Goal: Task Accomplishment & Management: Manage account settings

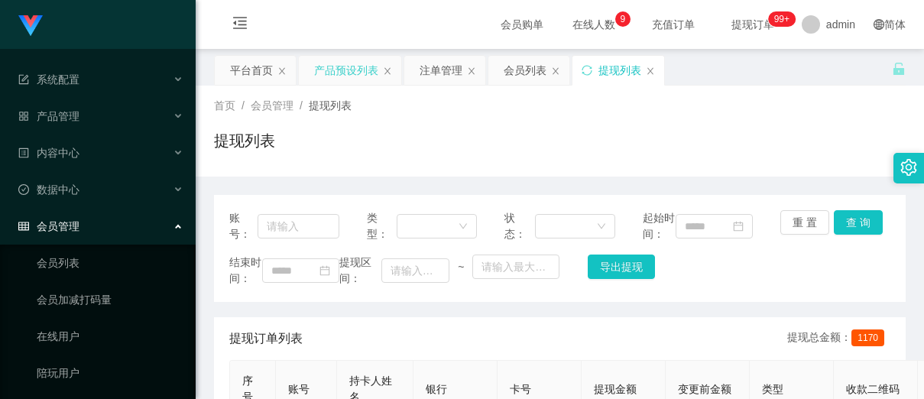
scroll to position [7, 0]
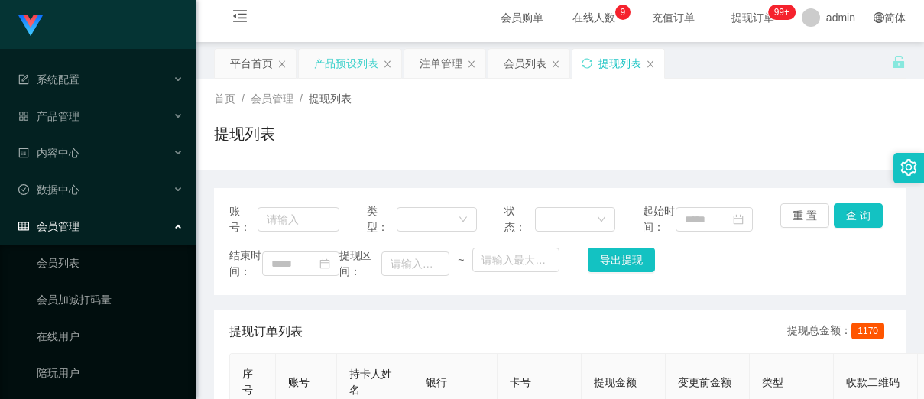
click at [329, 66] on div "产品预设列表" at bounding box center [346, 63] width 64 height 29
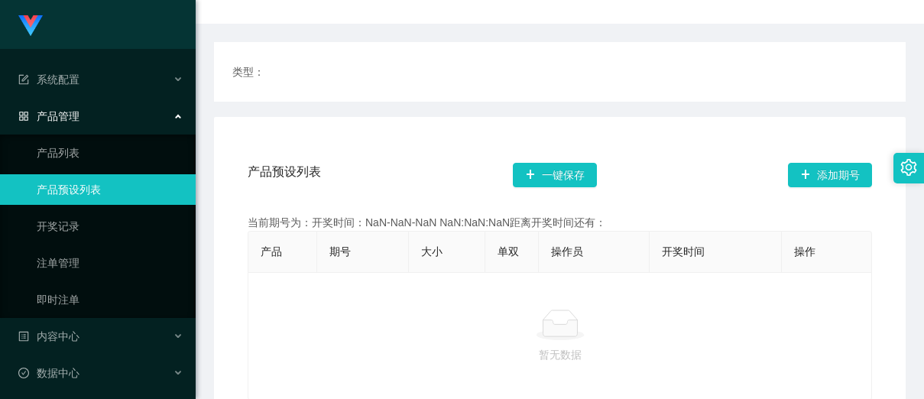
scroll to position [229, 0]
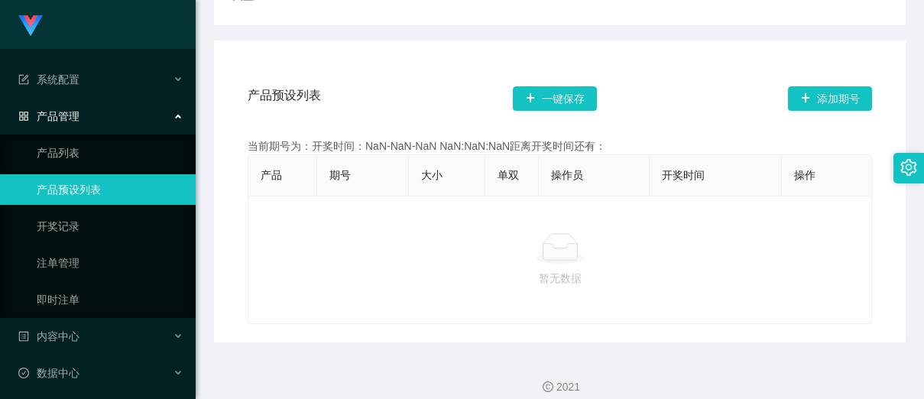
click at [92, 189] on link "产品预设列表" at bounding box center [110, 189] width 147 height 31
click at [78, 79] on span "系统配置" at bounding box center [48, 79] width 61 height 12
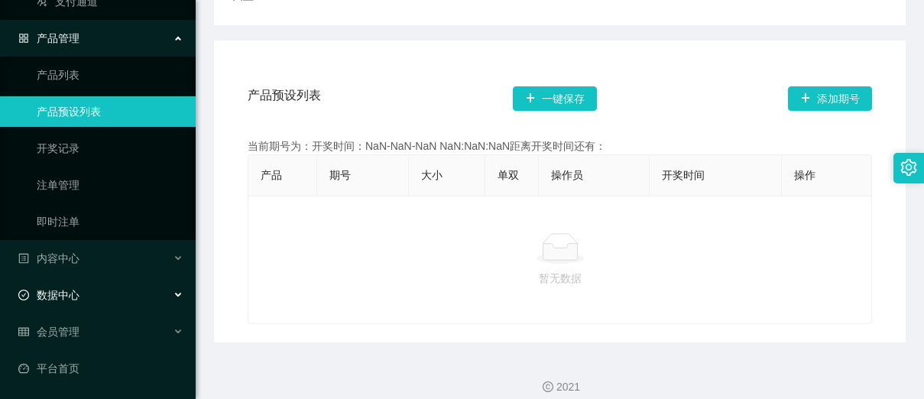
scroll to position [148, 0]
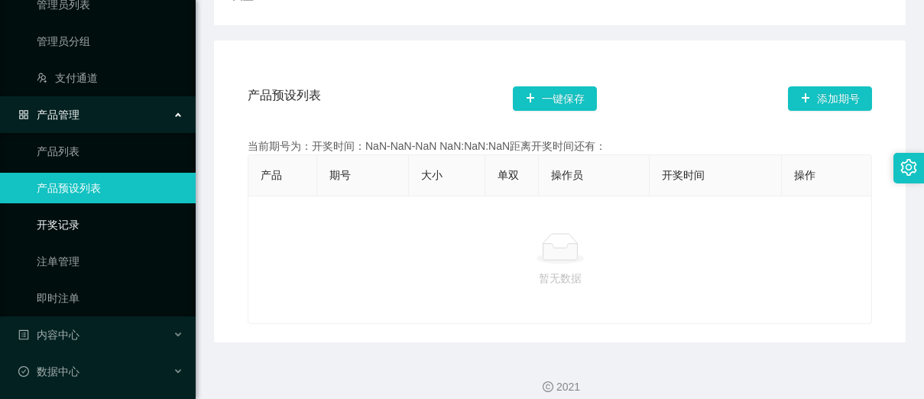
click at [63, 227] on link "开奖记录" at bounding box center [110, 224] width 147 height 31
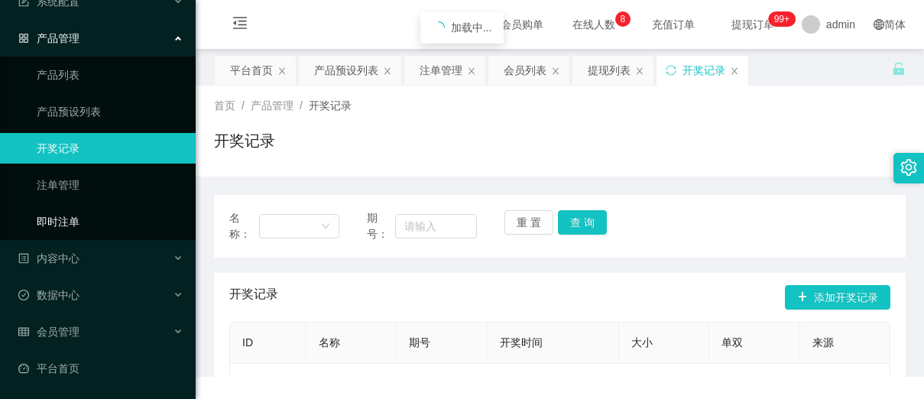
scroll to position [78, 0]
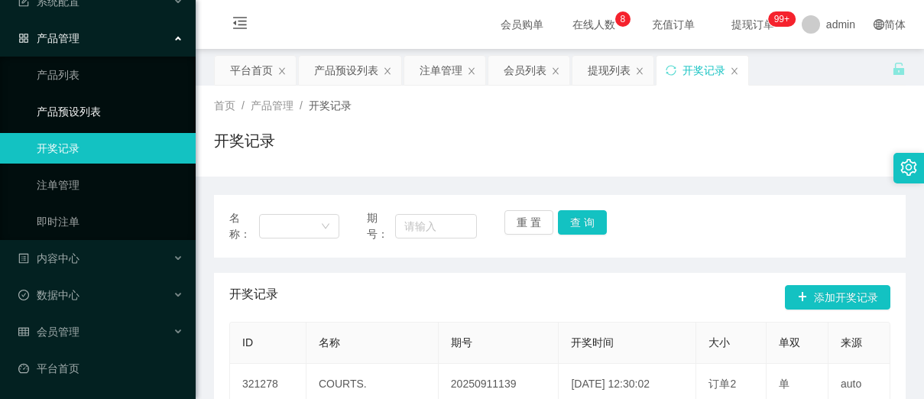
click at [70, 102] on link "产品预设列表" at bounding box center [110, 111] width 147 height 31
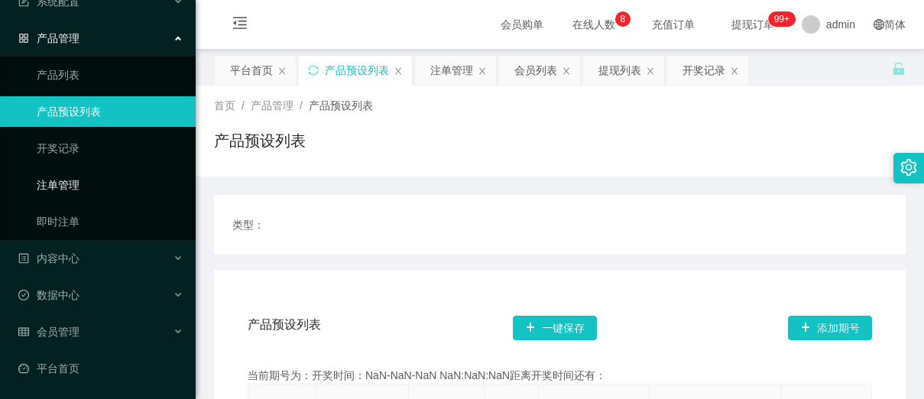
click at [86, 183] on link "注单管理" at bounding box center [110, 185] width 147 height 31
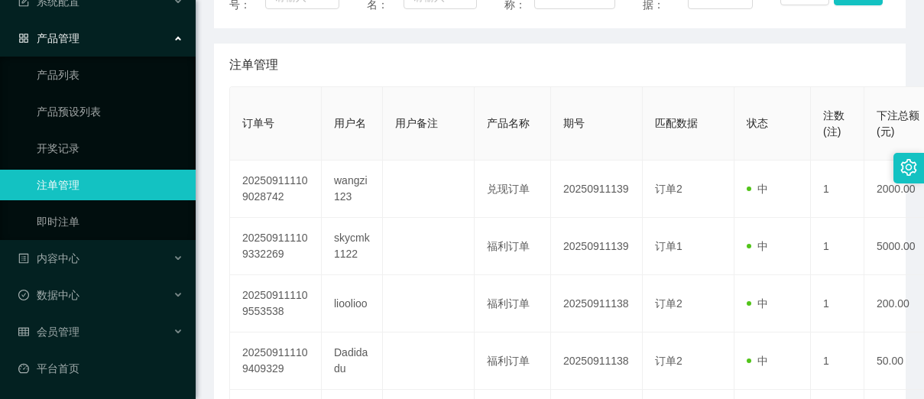
scroll to position [306, 0]
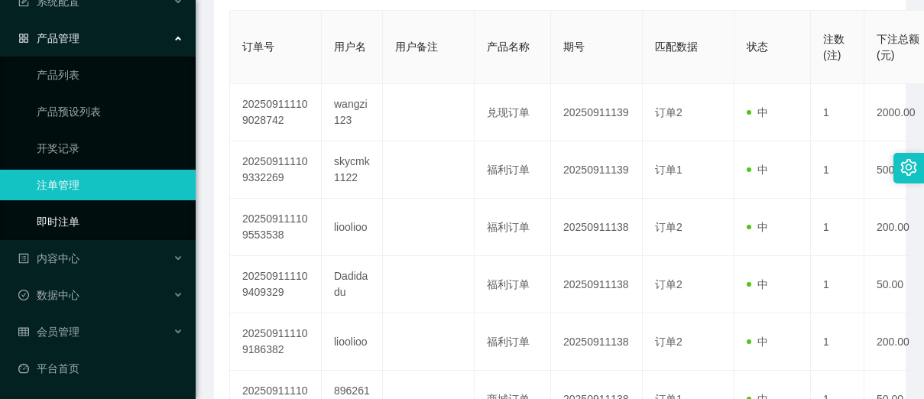
click at [81, 222] on link "即时注单" at bounding box center [110, 221] width 147 height 31
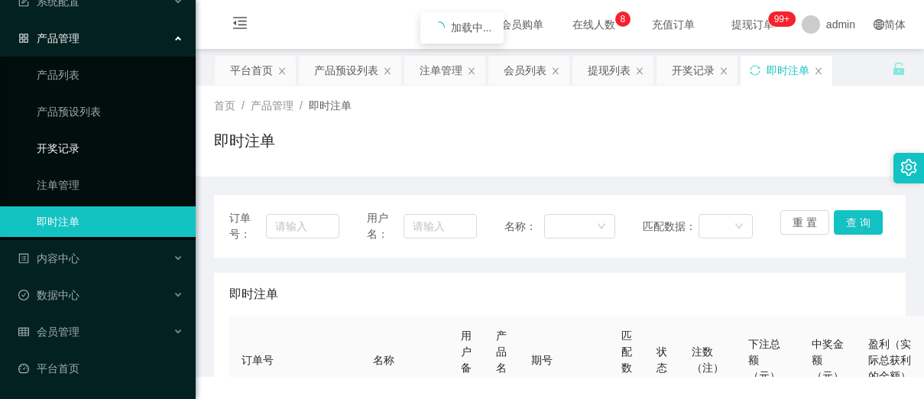
click at [50, 144] on link "开奖记录" at bounding box center [110, 148] width 147 height 31
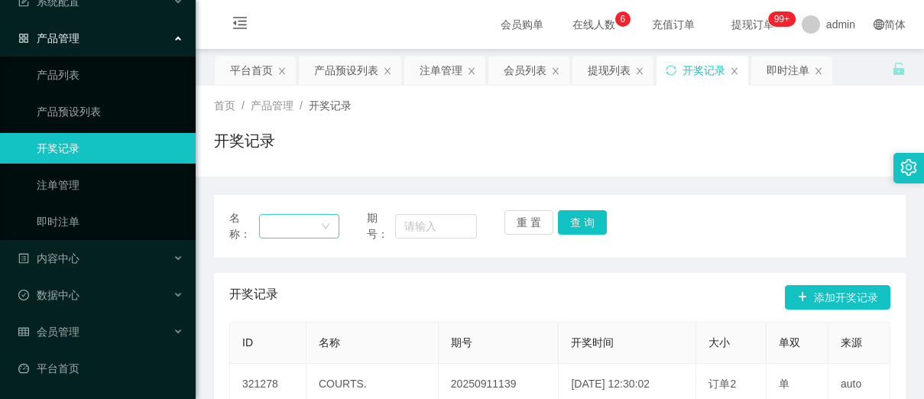
click at [275, 232] on div at bounding box center [294, 226] width 52 height 23
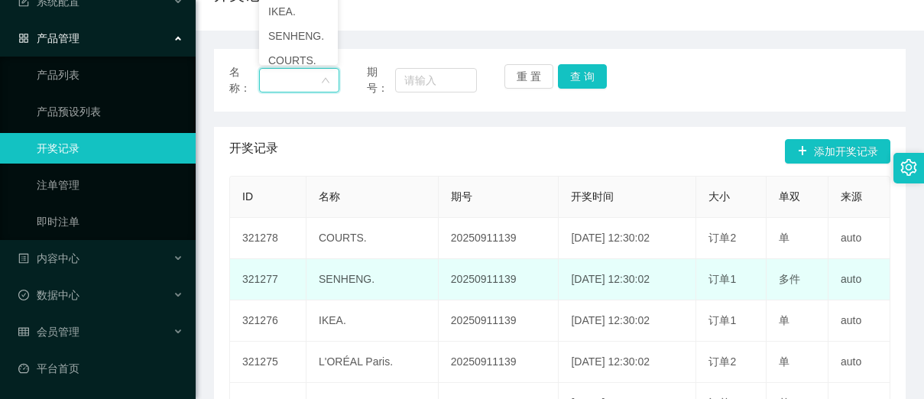
scroll to position [153, 0]
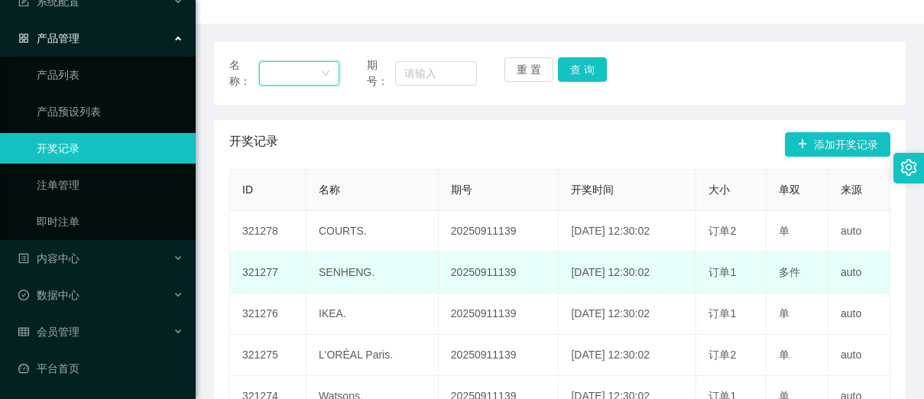
click at [372, 262] on td "SENHENG." at bounding box center [372, 272] width 132 height 41
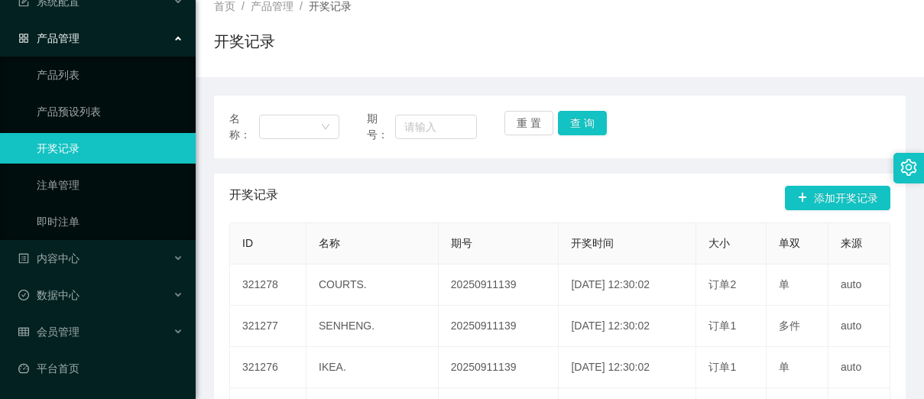
scroll to position [0, 0]
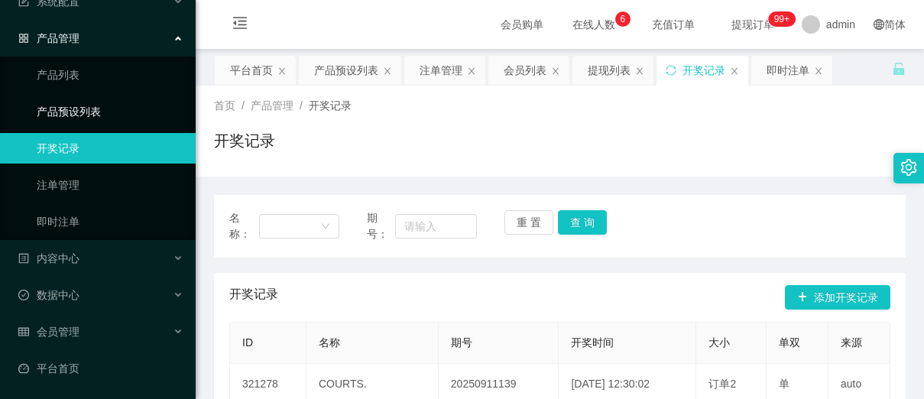
click at [96, 112] on link "产品预设列表" at bounding box center [110, 111] width 147 height 31
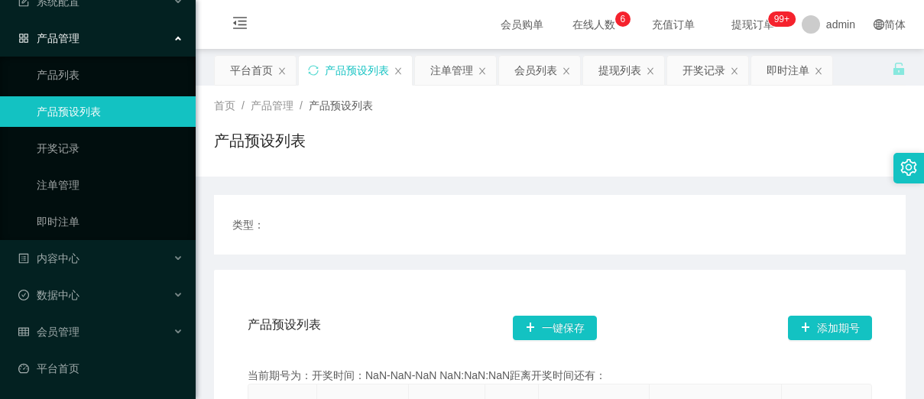
scroll to position [229, 0]
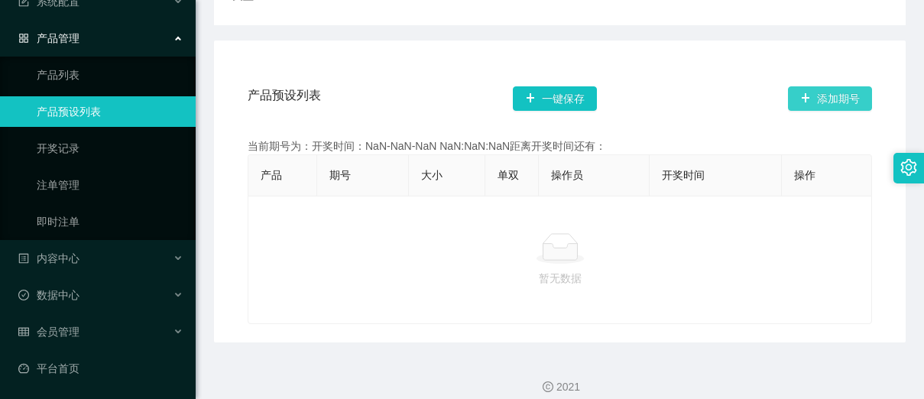
click at [815, 95] on button "添加期号" at bounding box center [830, 98] width 84 height 24
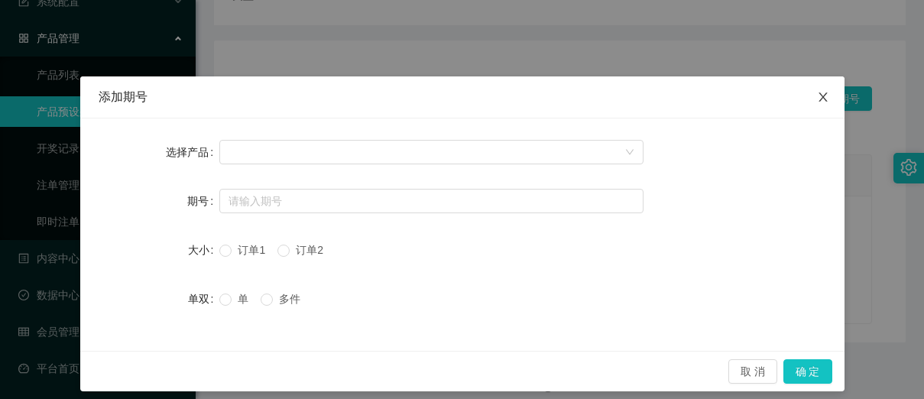
click at [819, 95] on icon "图标: close" at bounding box center [823, 97] width 12 height 12
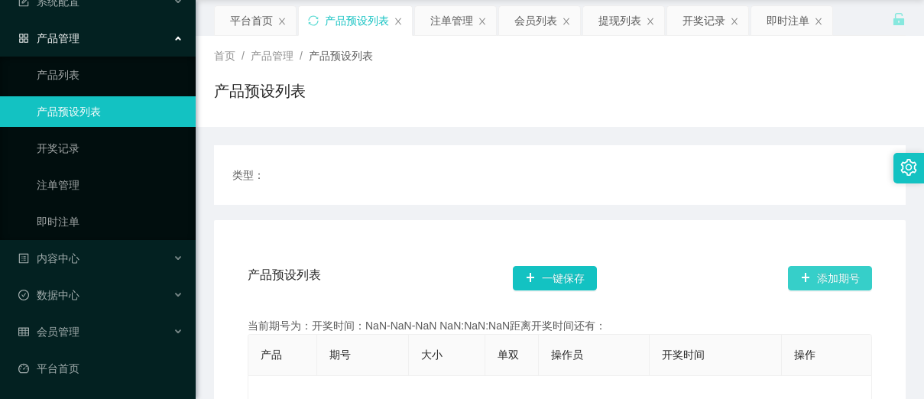
scroll to position [76, 0]
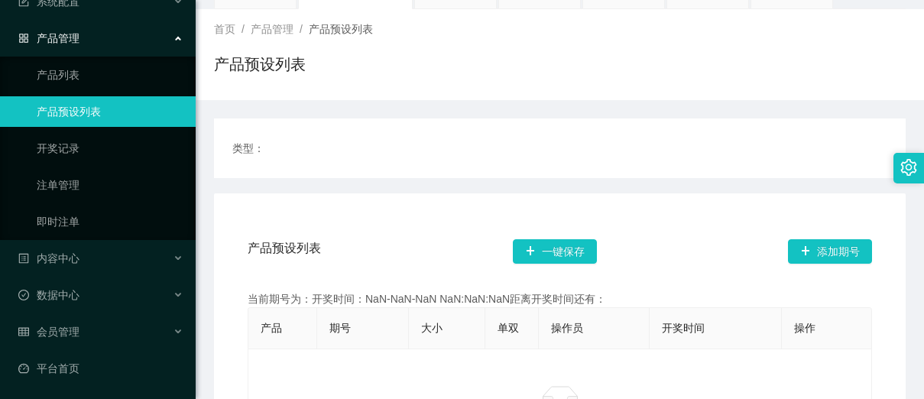
click at [411, 155] on div "类型：" at bounding box center [559, 148] width 655 height 23
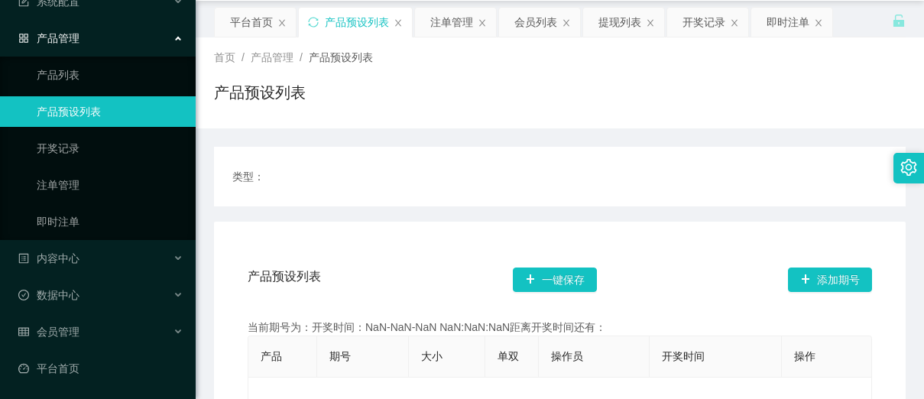
scroll to position [0, 0]
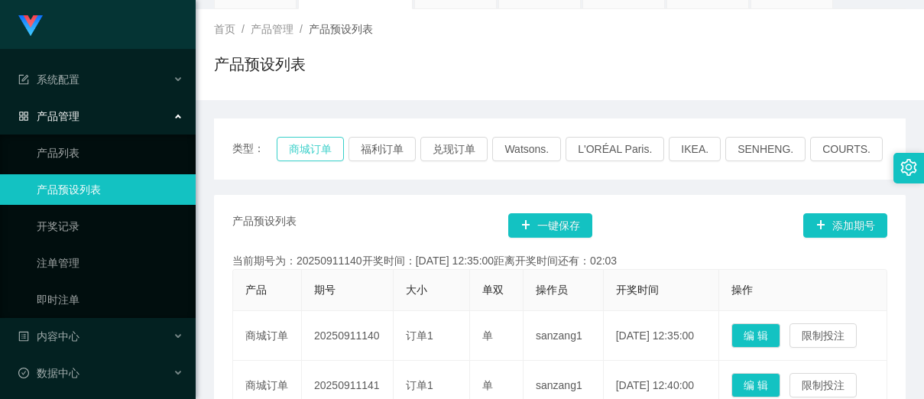
click at [311, 159] on button "商城订单" at bounding box center [310, 149] width 67 height 24
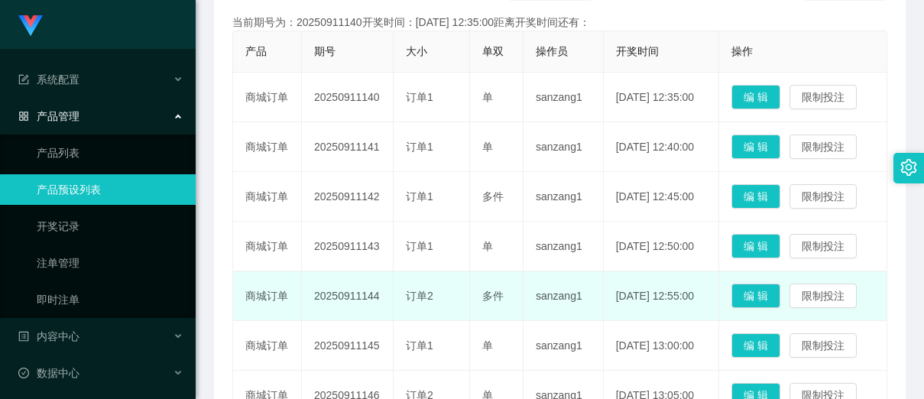
scroll to position [229, 0]
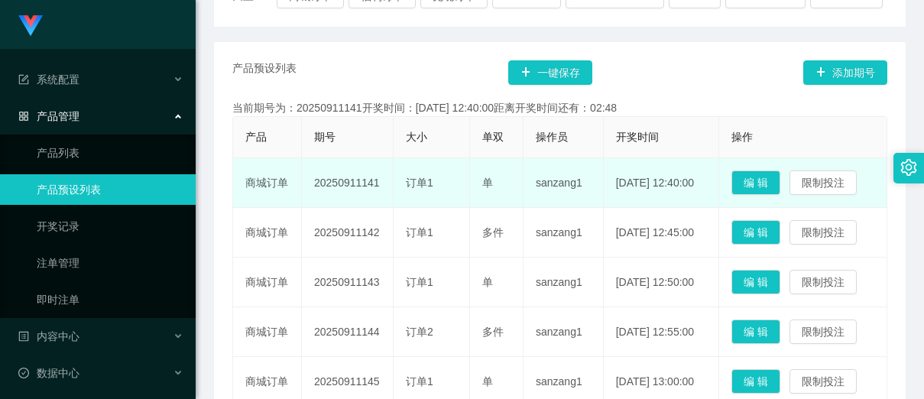
drag, startPoint x: 380, startPoint y: 193, endPoint x: 359, endPoint y: 190, distance: 21.5
click at [359, 190] on td "20250911141" at bounding box center [348, 183] width 92 height 50
copy td "141"
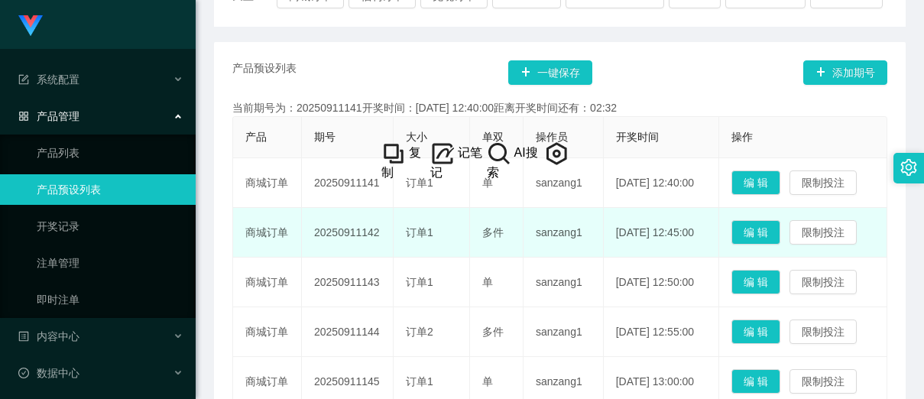
click at [636, 235] on td "2025-09-11 12:45:00" at bounding box center [661, 233] width 115 height 50
